Goal: Navigation & Orientation: Find specific page/section

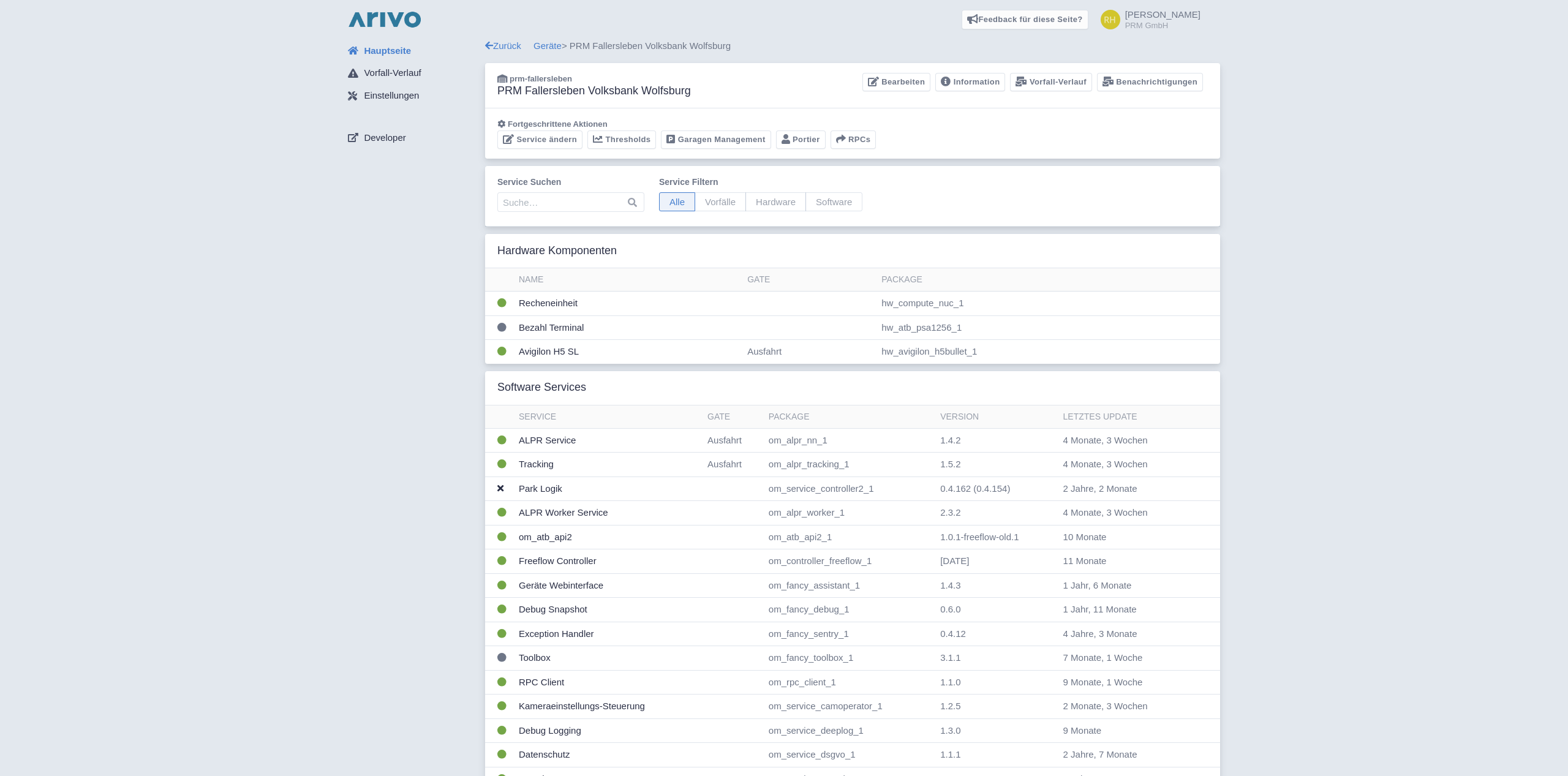
click at [373, 18] on img at bounding box center [384, 19] width 79 height 19
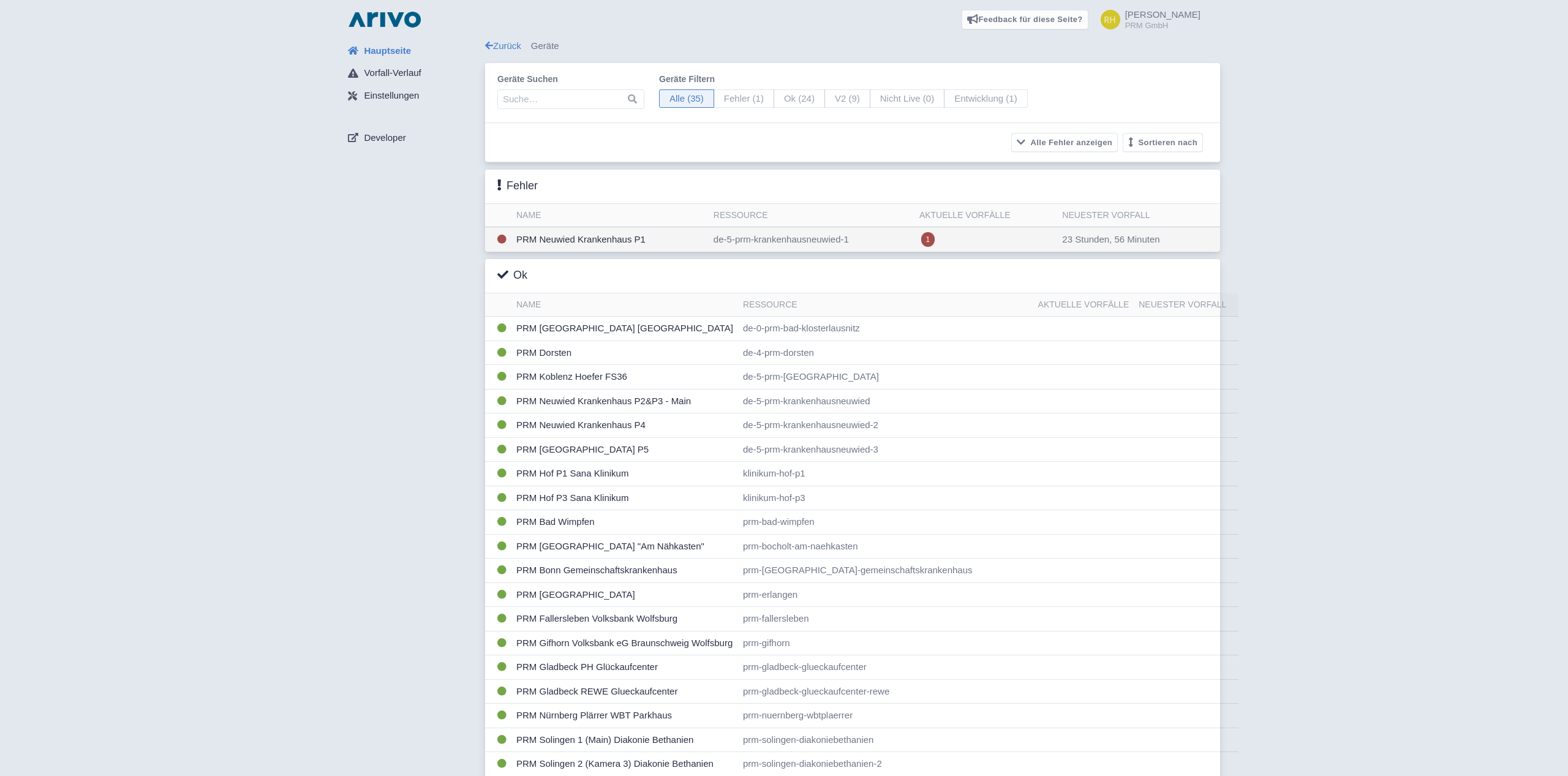
click at [552, 231] on td "PRM Neuwied Krankenhaus P1" at bounding box center [609, 240] width 197 height 25
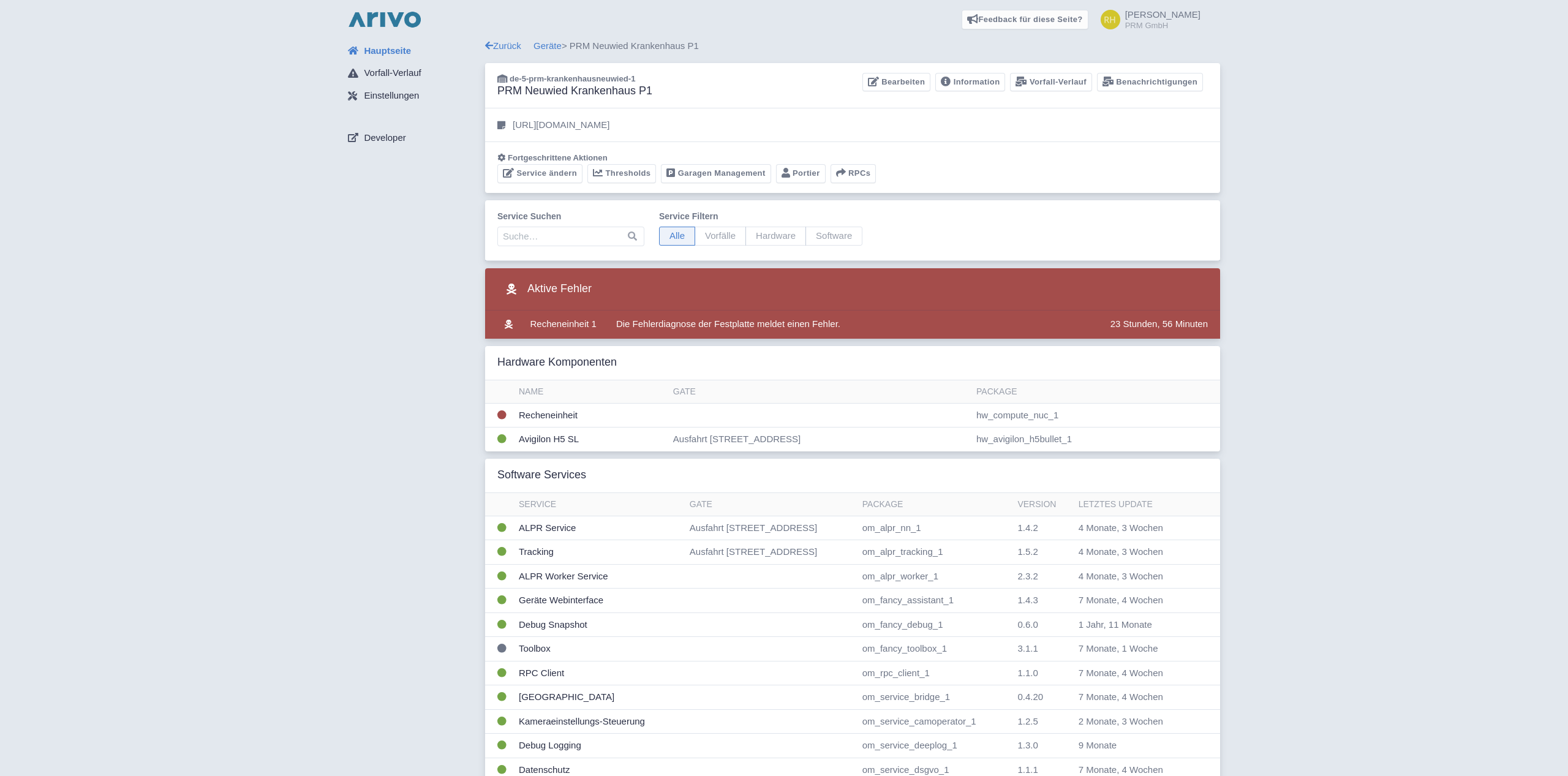
click at [405, 12] on img at bounding box center [384, 19] width 79 height 19
